Goal: Transaction & Acquisition: Purchase product/service

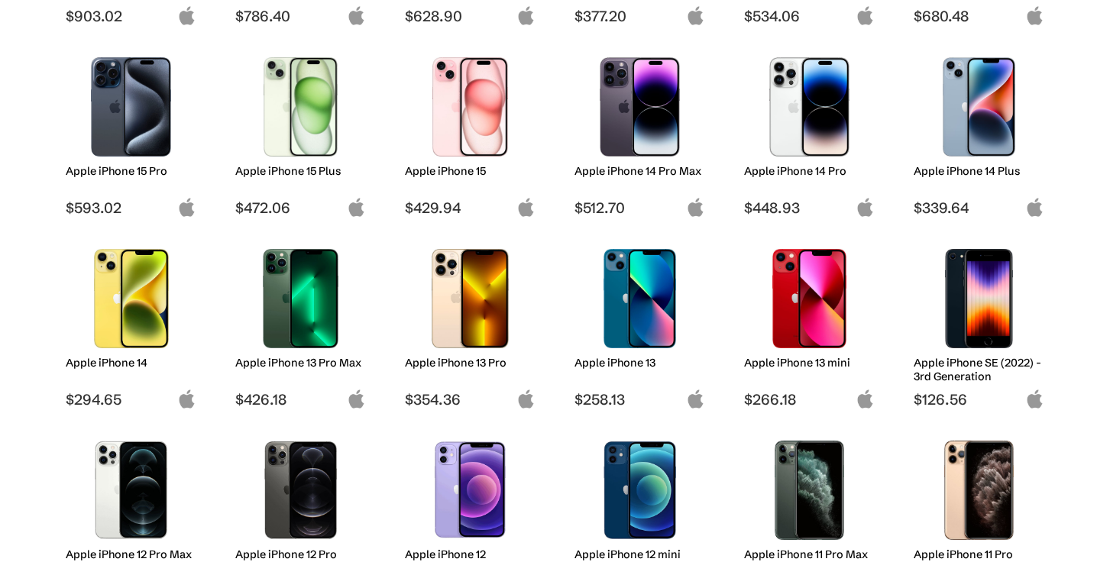
scroll to position [372, 0]
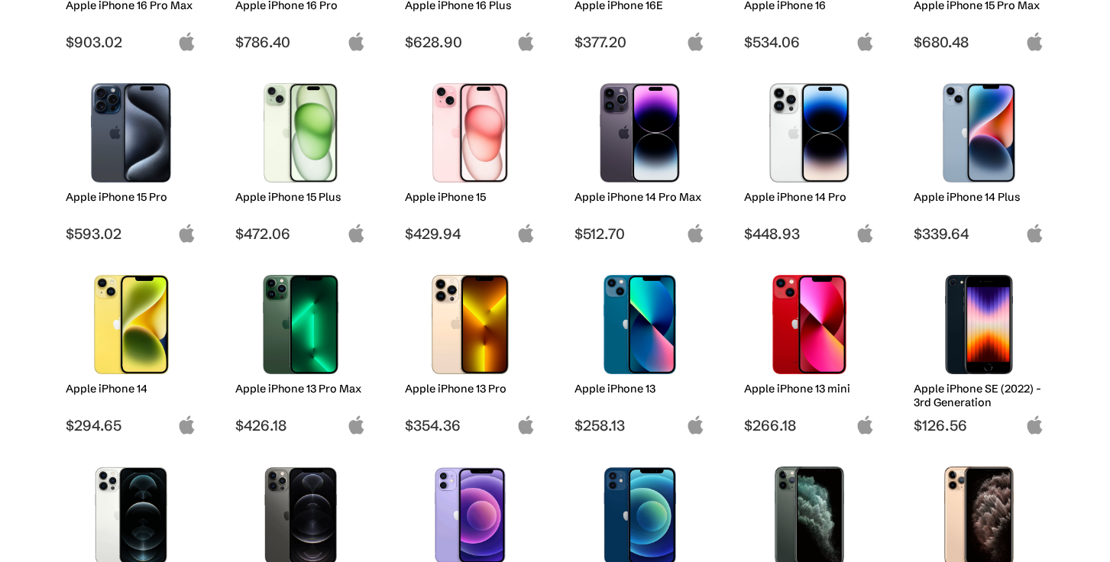
click at [639, 190] on h2 "Apple iPhone 14 Pro Max" at bounding box center [639, 197] width 131 height 14
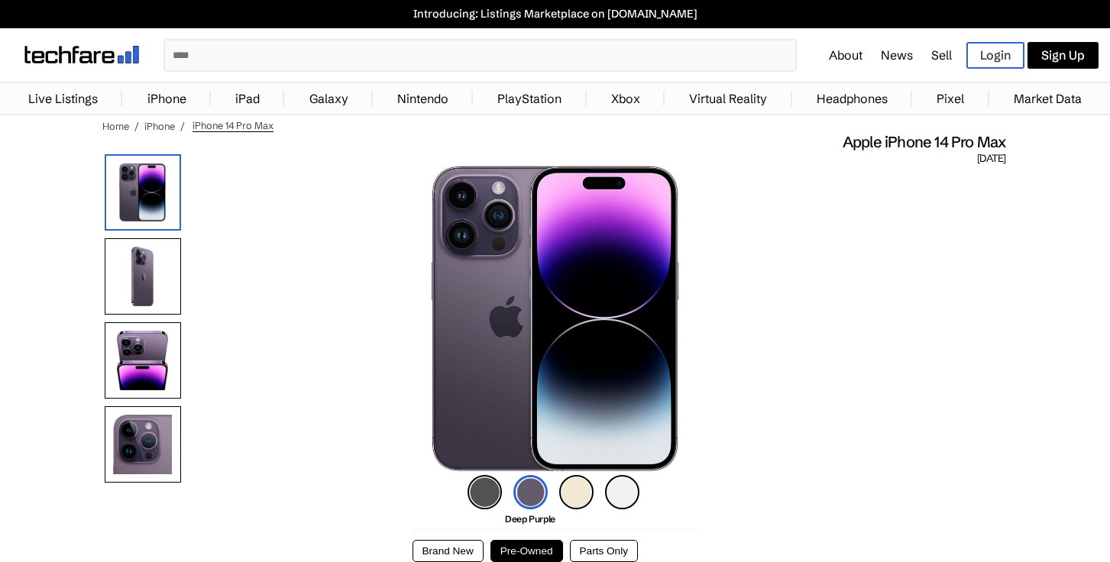
scroll to position [129, 0]
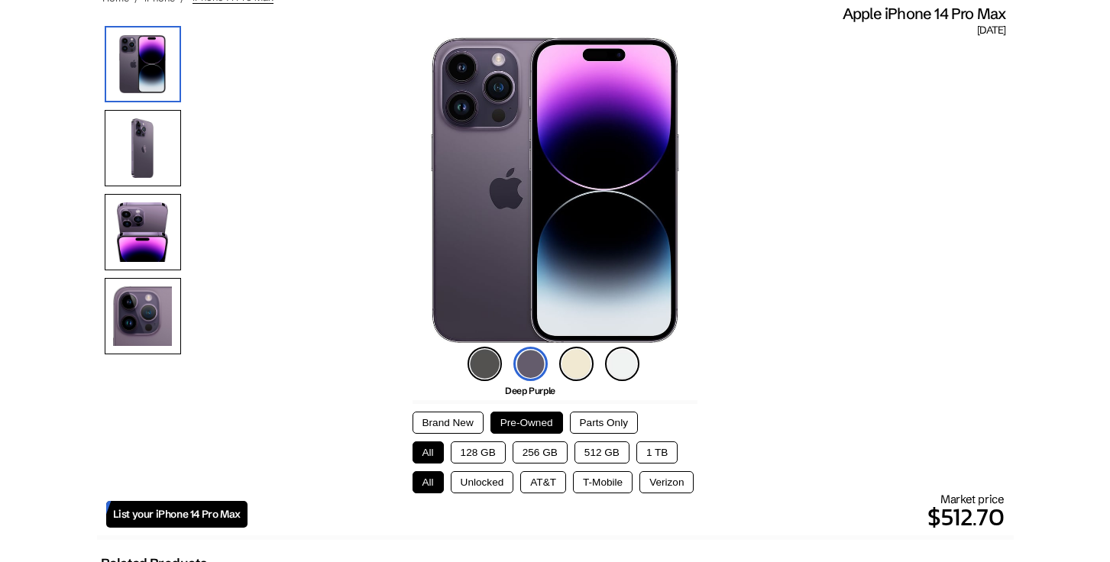
click at [483, 357] on img at bounding box center [485, 364] width 34 height 34
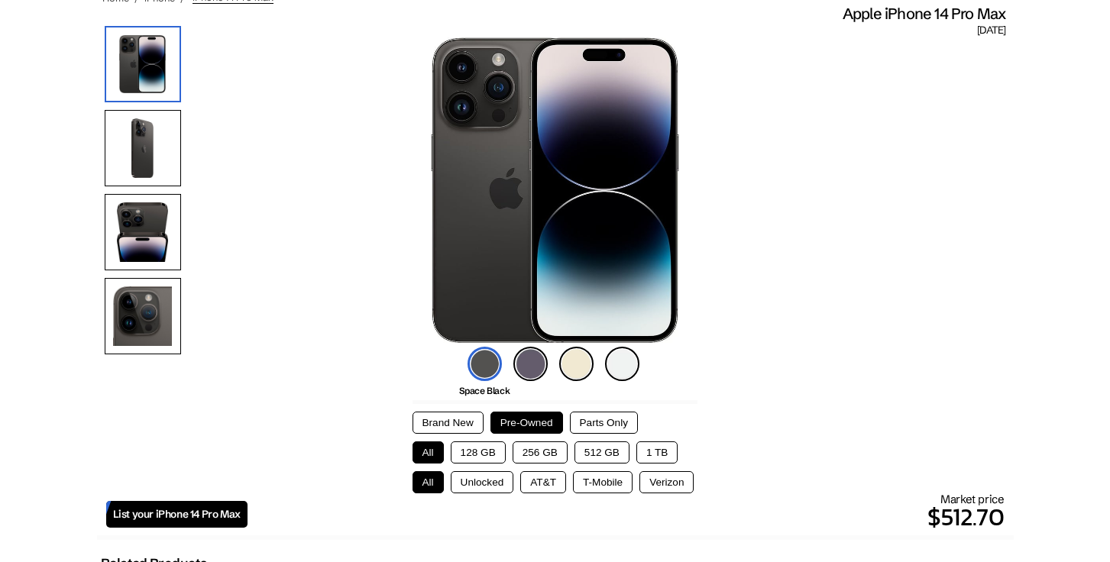
click at [527, 454] on button "256 GB" at bounding box center [540, 453] width 55 height 22
click at [483, 484] on button "Unlocked" at bounding box center [482, 482] width 63 height 22
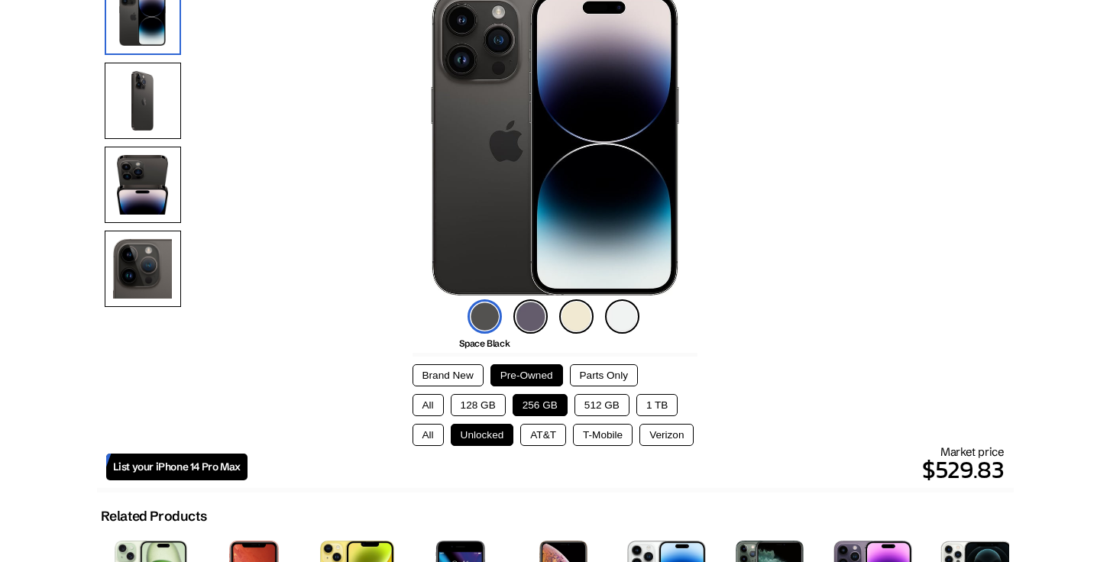
scroll to position [143, 0]
